Goal: Find specific page/section: Find specific page/section

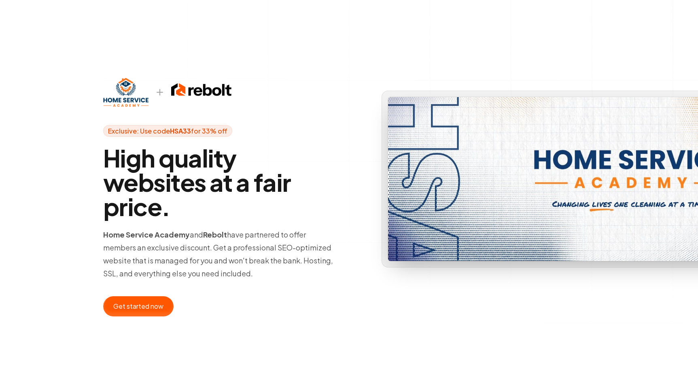
click at [296, 255] on p "Home Service Academy and Rebolt have partnered to offer members an exclusive di…" at bounding box center [219, 254] width 233 height 52
click at [162, 174] on h1 "High quality websites at a fair price." at bounding box center [219, 182] width 233 height 73
click at [145, 41] on div "Exclusive: Use code HSA33 for 33% off High quality websites at a fair price. Ho…" at bounding box center [349, 190] width 518 height 381
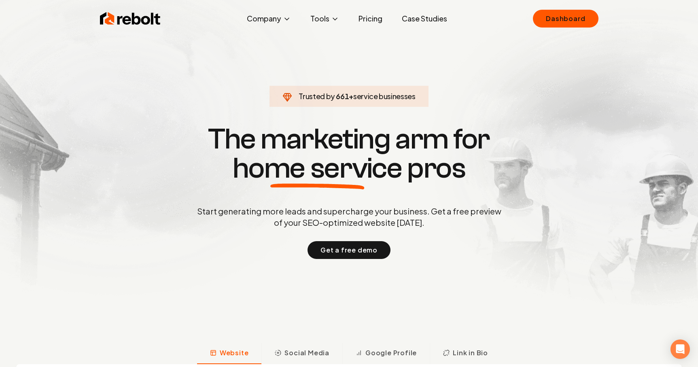
click at [564, 29] on div "Rebolt Company About Blog Jobs Tools Google Review QR Code Generator Google Bus…" at bounding box center [349, 18] width 518 height 24
click at [573, 14] on link "Dashboard" at bounding box center [565, 19] width 65 height 18
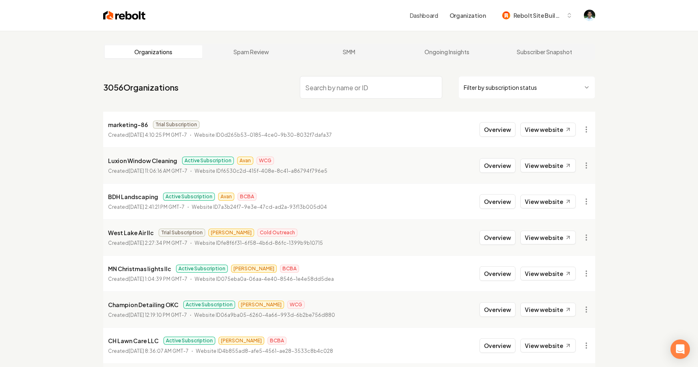
click at [398, 92] on input "search" at bounding box center [371, 87] width 142 height 23
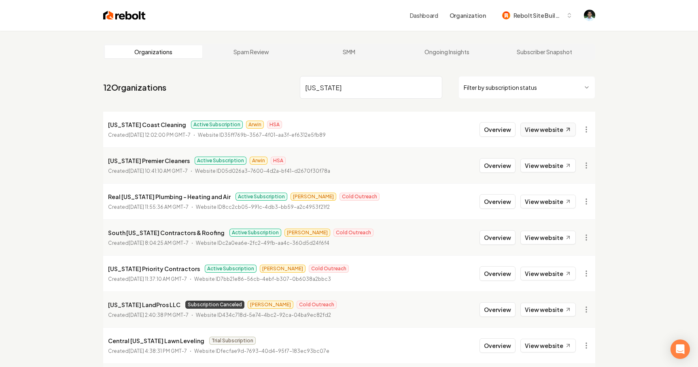
type input "[US_STATE]"
click at [552, 126] on link "View website" at bounding box center [547, 130] width 55 height 14
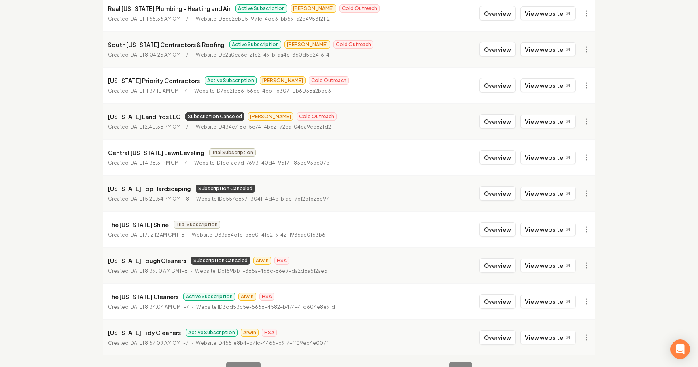
scroll to position [207, 0]
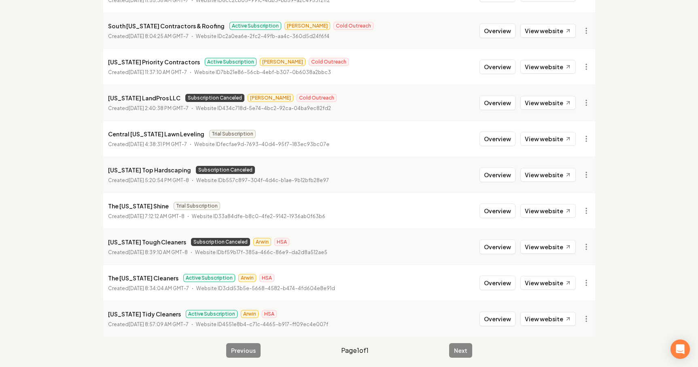
click at [551, 291] on li "The [US_STATE] Cleaners Active Subscription Arwin HSA Created [DATE] 8:34:04 AM…" at bounding box center [349, 283] width 492 height 36
click at [556, 281] on link "View website" at bounding box center [547, 283] width 55 height 14
